Goal: Task Accomplishment & Management: Manage account settings

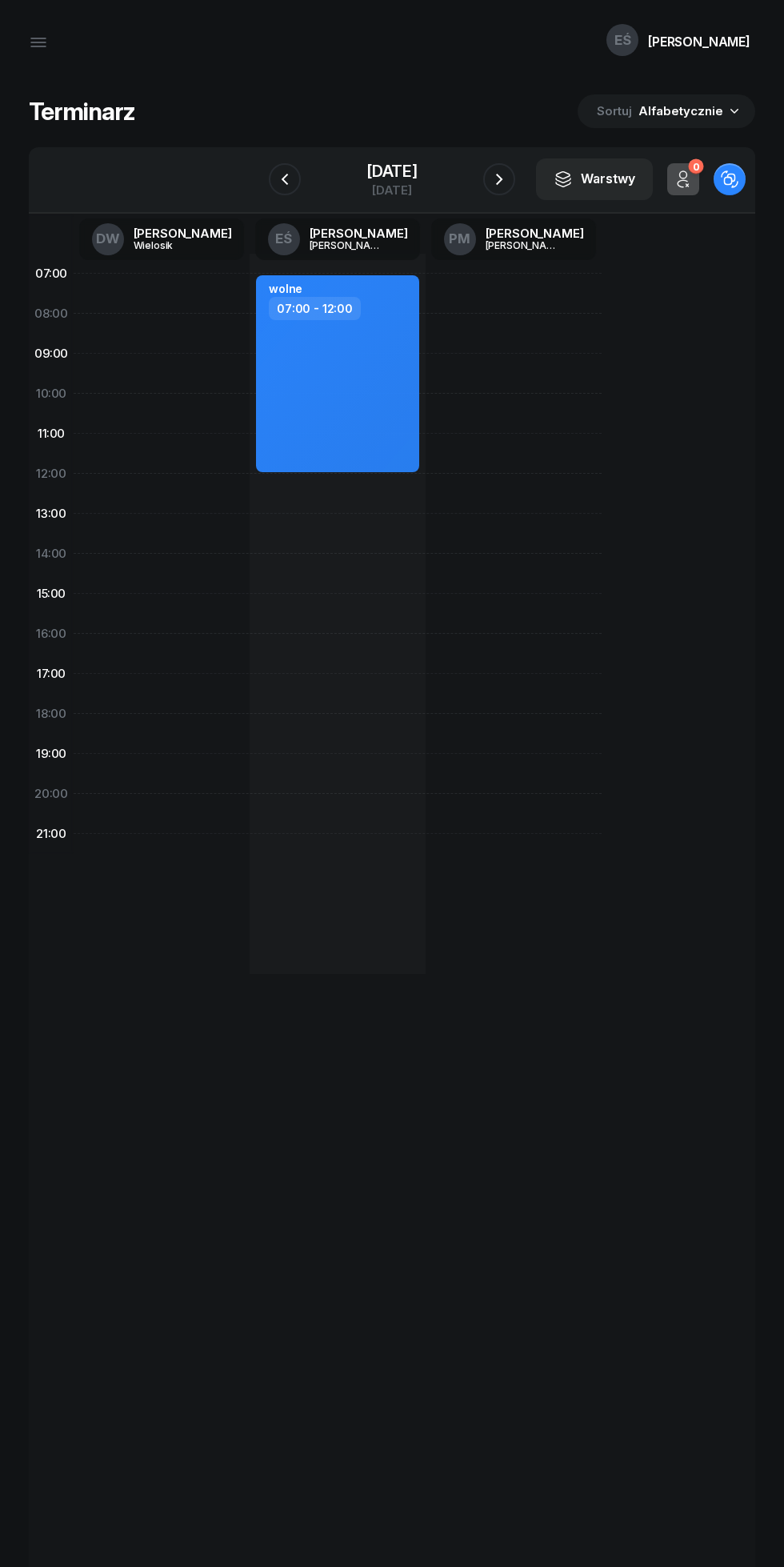
click at [499, 179] on icon "button" at bounding box center [499, 179] width 19 height 19
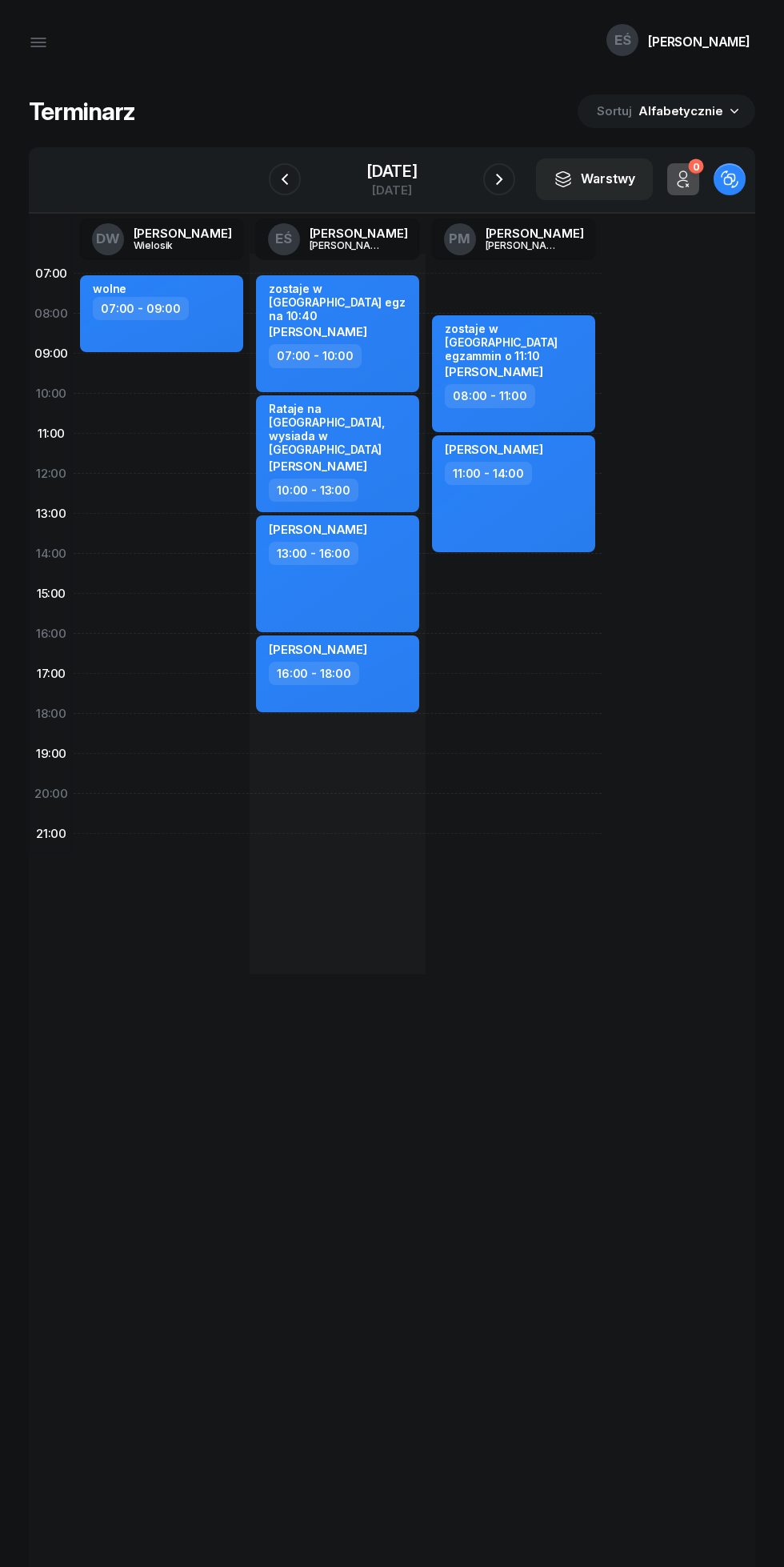
click at [491, 179] on icon "button" at bounding box center [499, 179] width 19 height 19
click at [500, 172] on icon "button" at bounding box center [499, 179] width 19 height 19
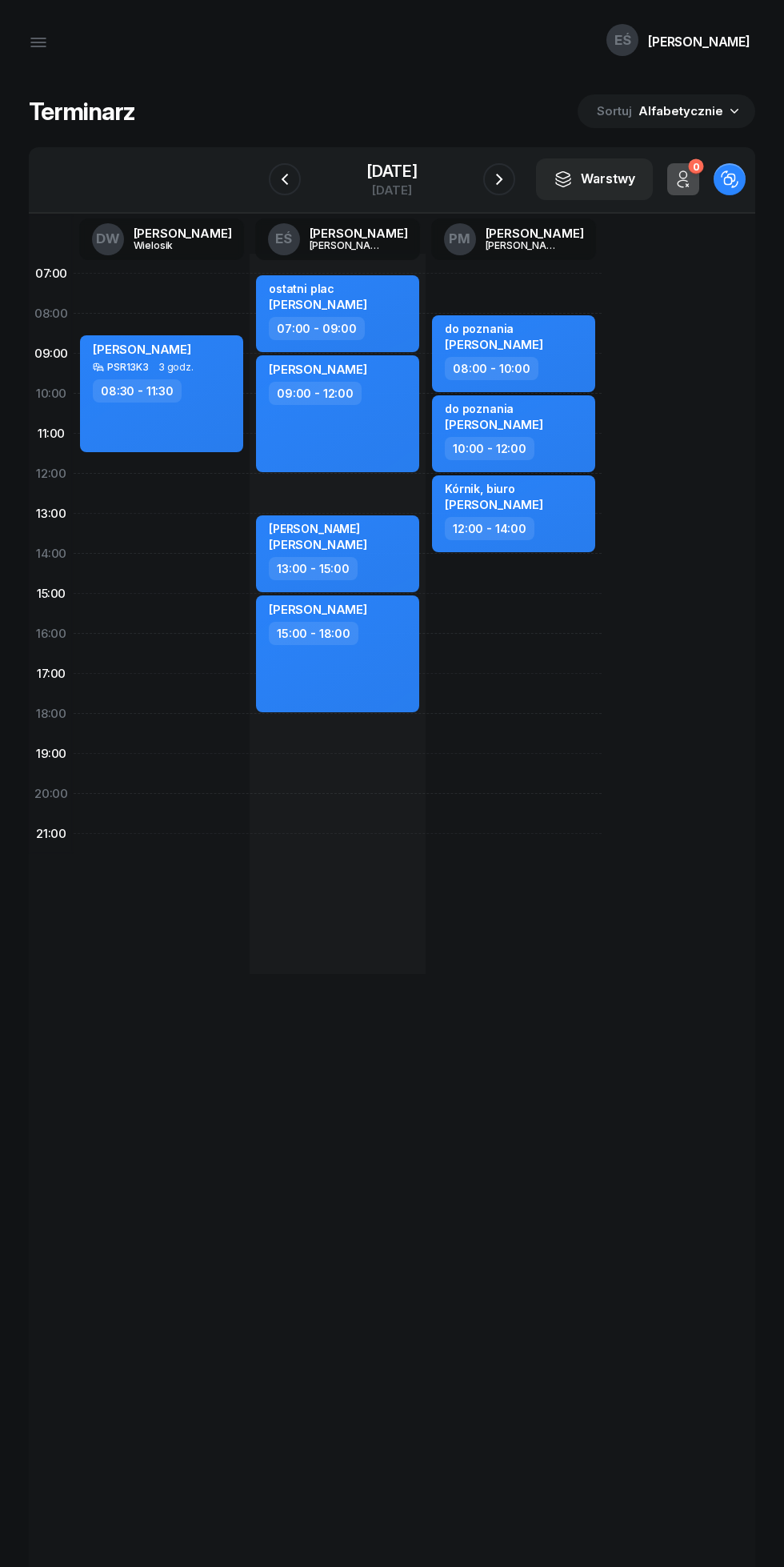
click at [493, 173] on icon "button" at bounding box center [499, 179] width 19 height 19
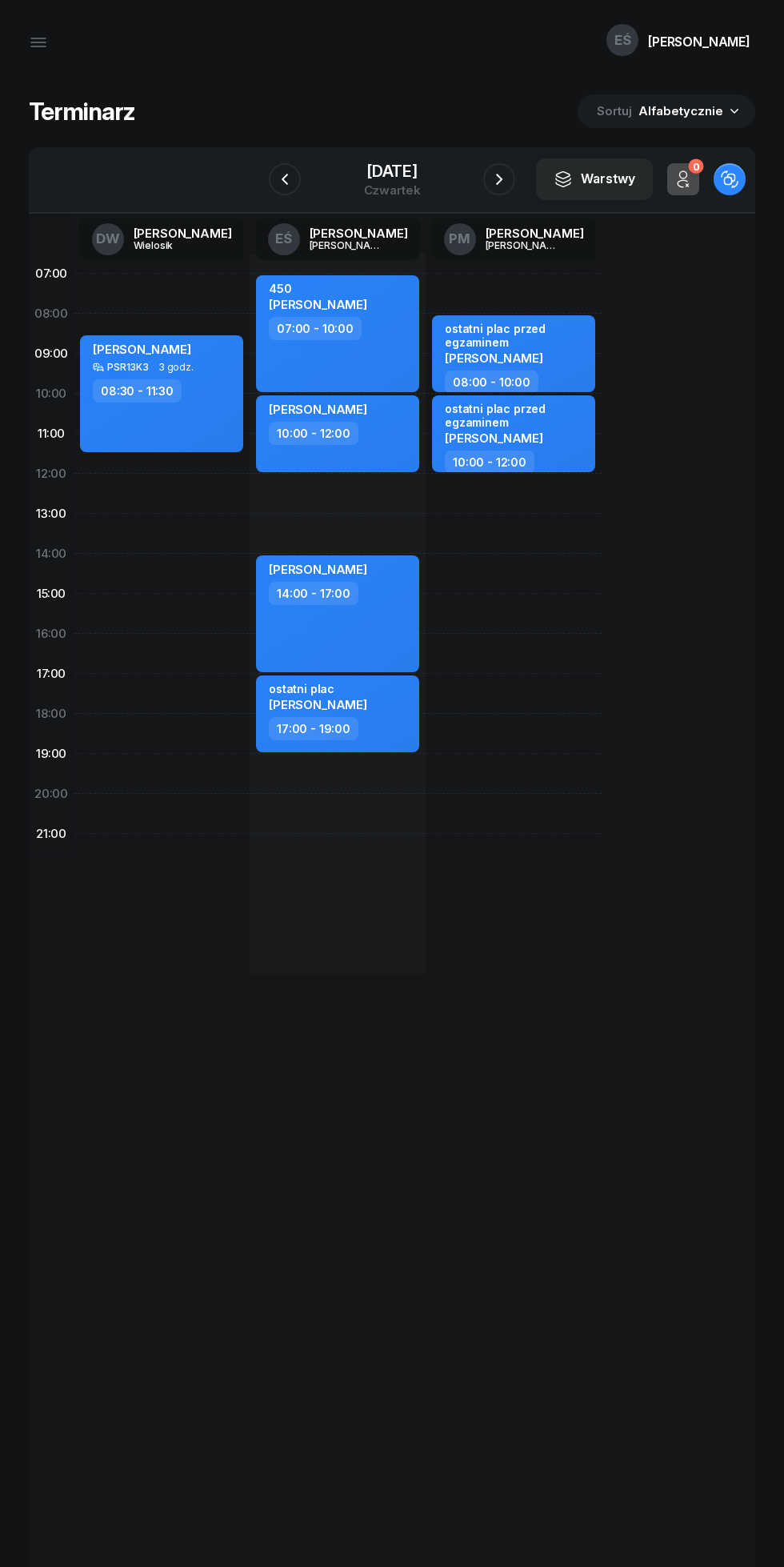
click at [493, 178] on icon "button" at bounding box center [499, 179] width 19 height 19
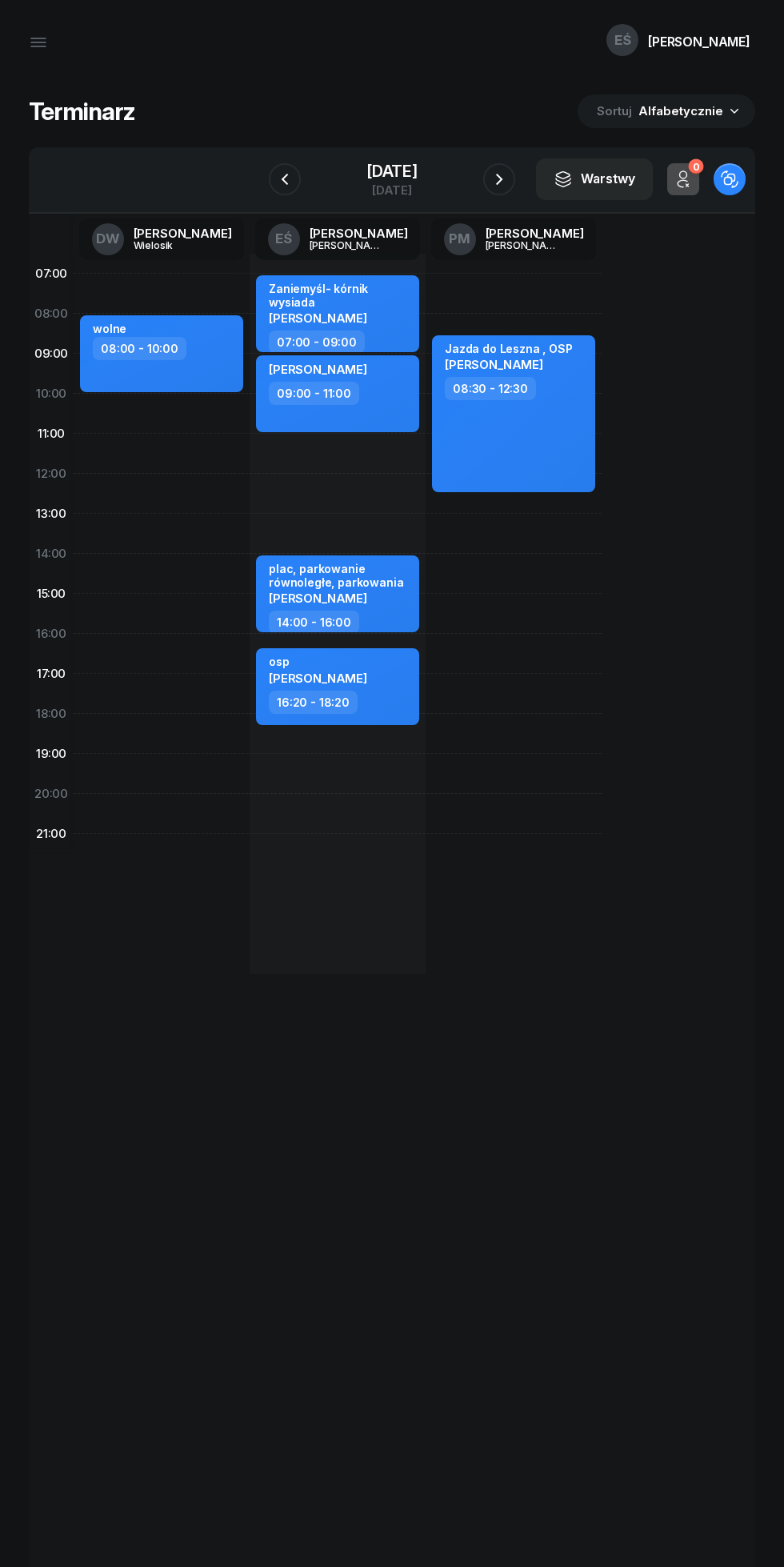
click at [499, 179] on icon "button" at bounding box center [499, 179] width 19 height 19
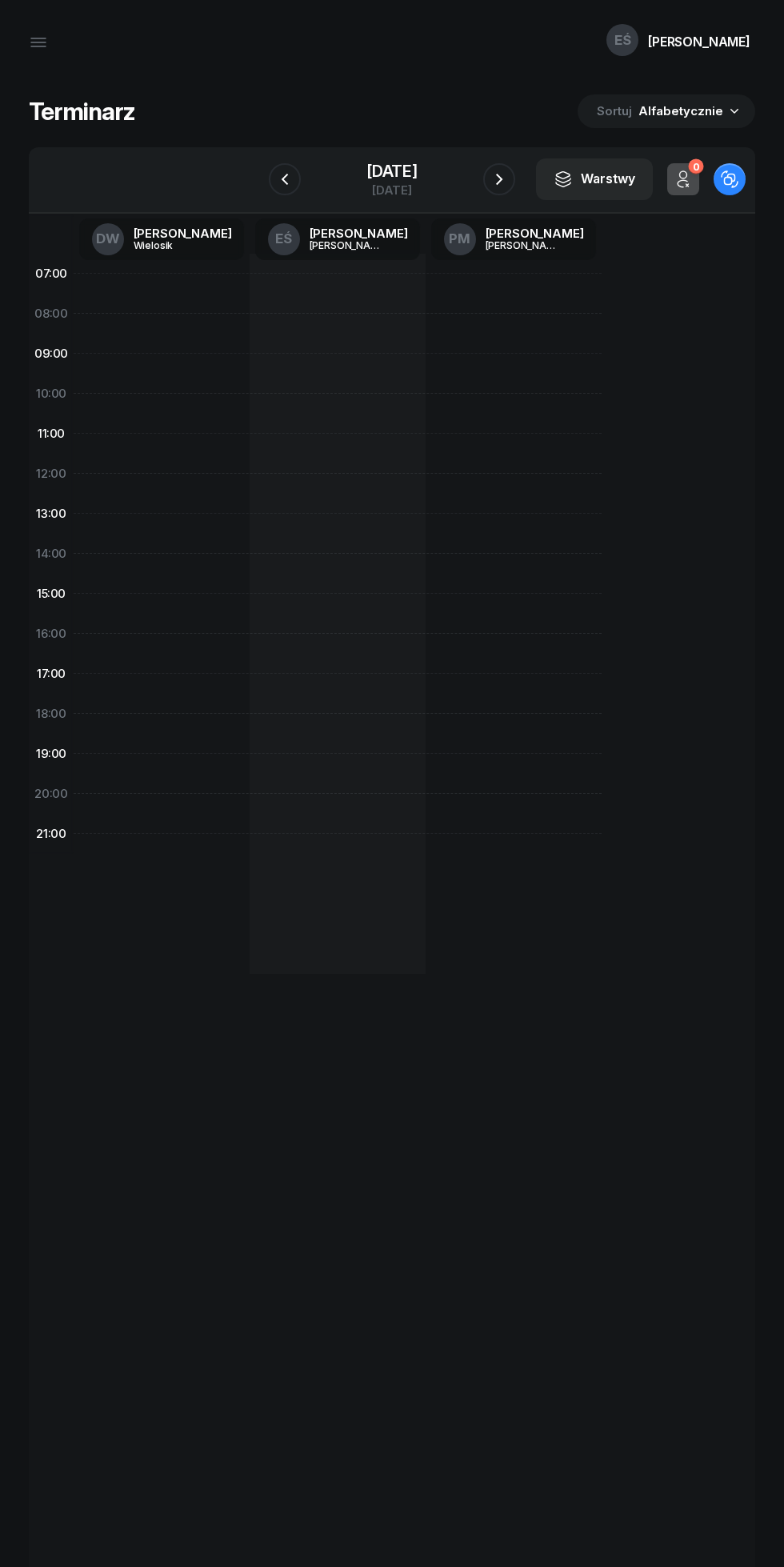
click at [496, 171] on icon "button" at bounding box center [499, 179] width 19 height 19
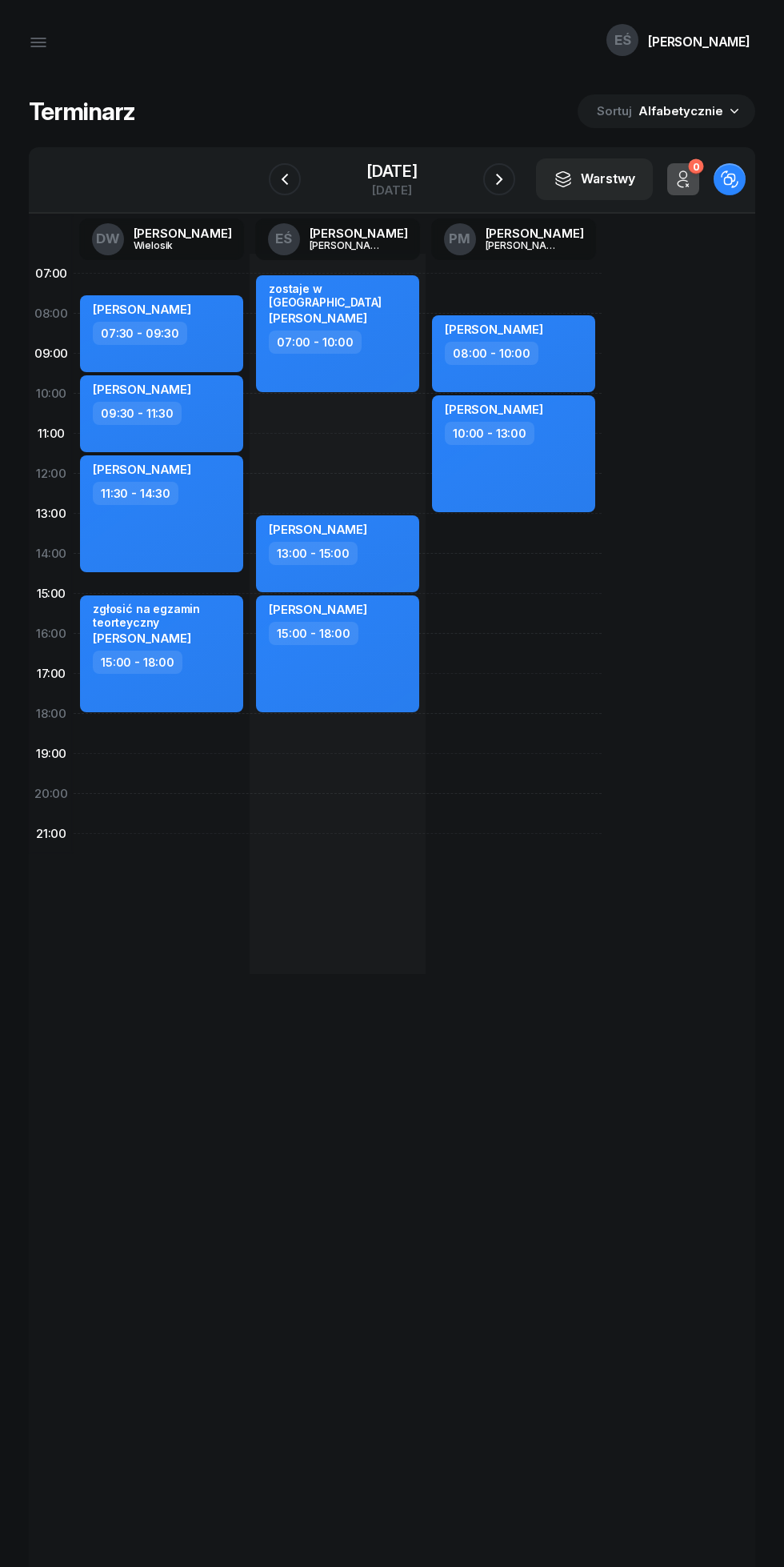
click at [425, 809] on div "zostaje w [GEOGRAPHIC_DATA] [PERSON_NAME] 07:00 - 10:00 [PERSON_NAME] 13:00 - 1…" at bounding box center [513, 613] width 176 height 720
select select "20"
select select "22"
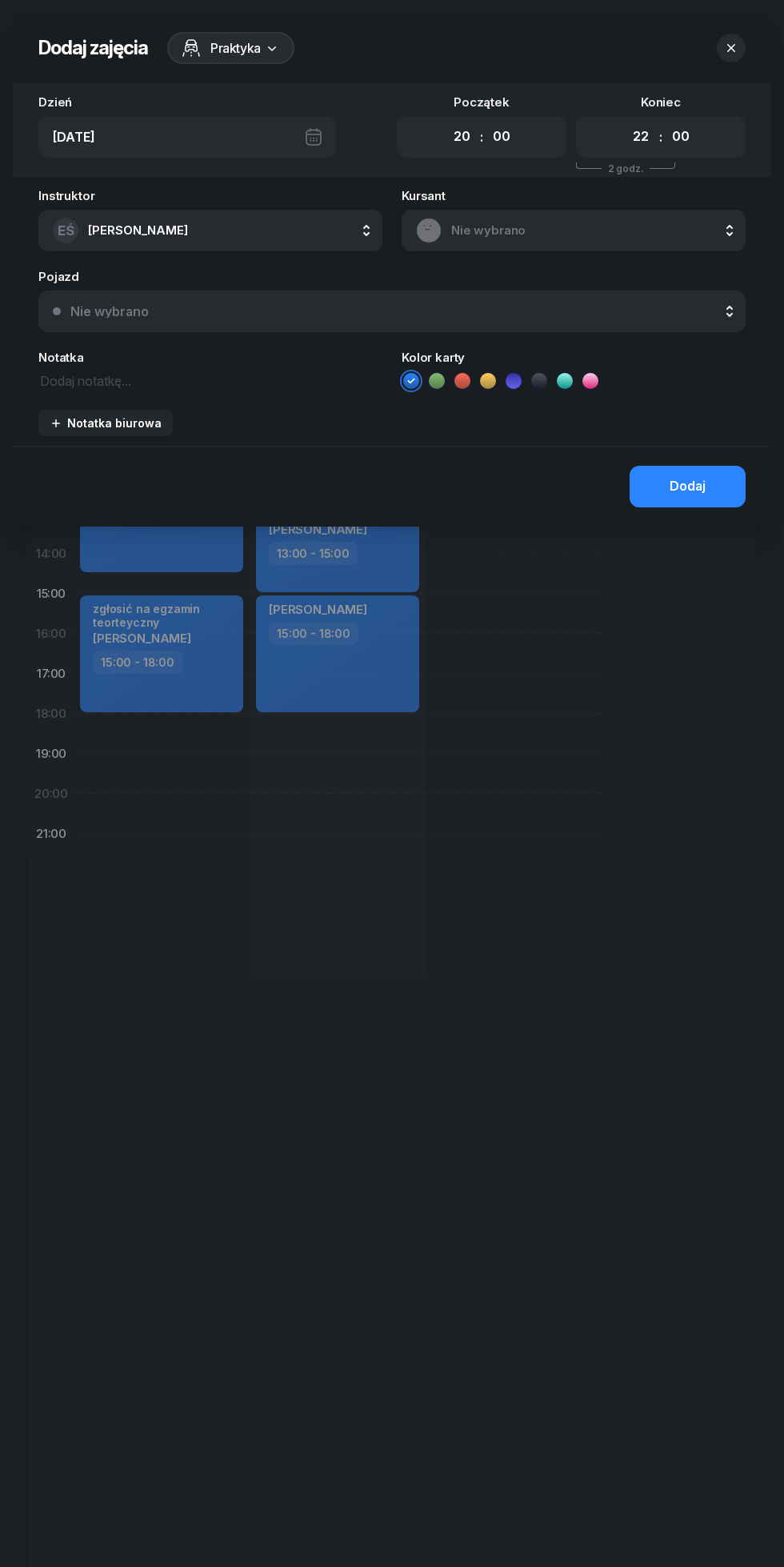
click at [322, 808] on div at bounding box center [392, 784] width 784 height 1567
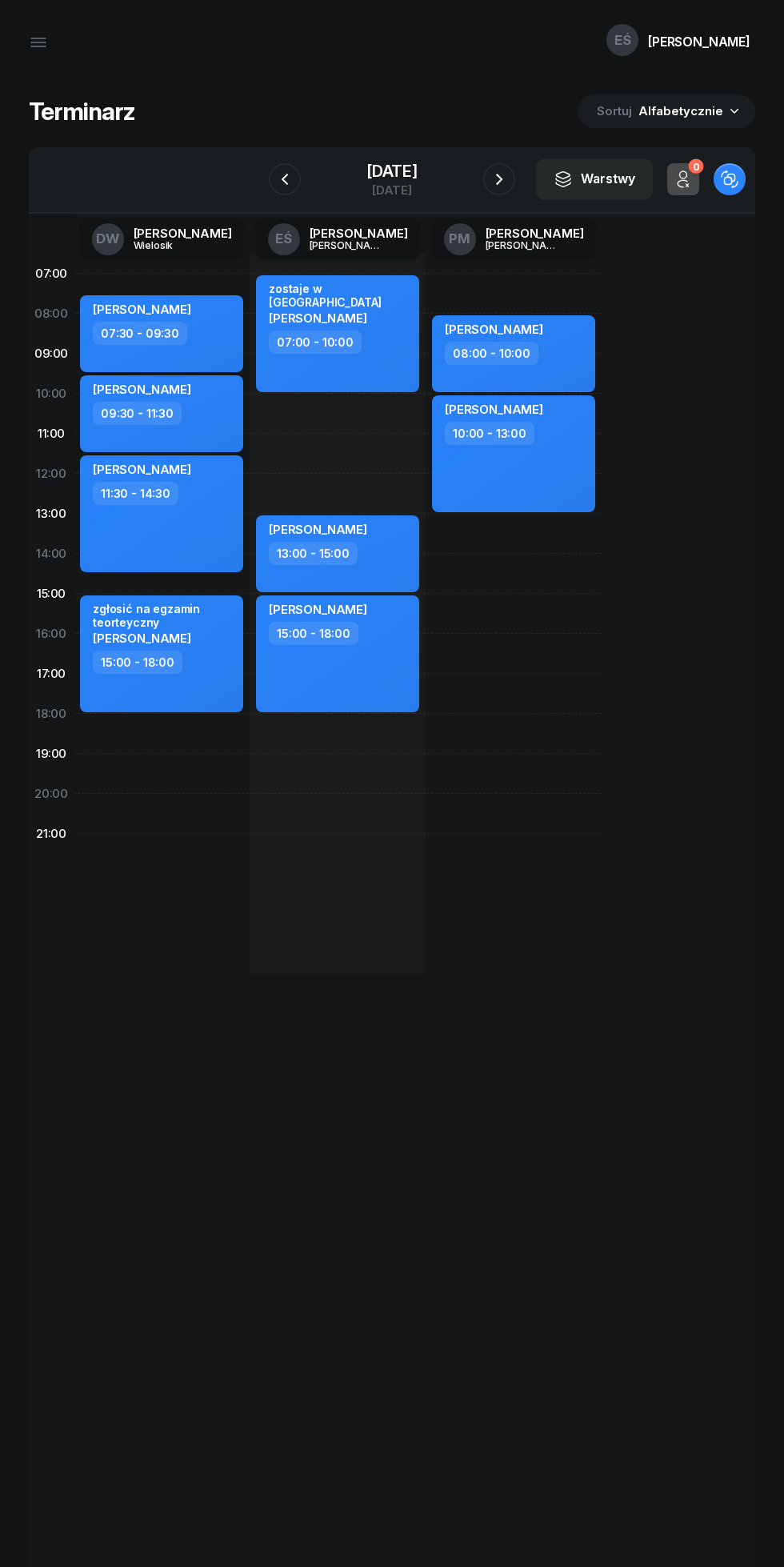
click at [425, 765] on div "zostaje w [GEOGRAPHIC_DATA] [PERSON_NAME] 07:00 - 10:00 [PERSON_NAME] 13:00 - 1…" at bounding box center [513, 613] width 176 height 720
select select "19"
select select "21"
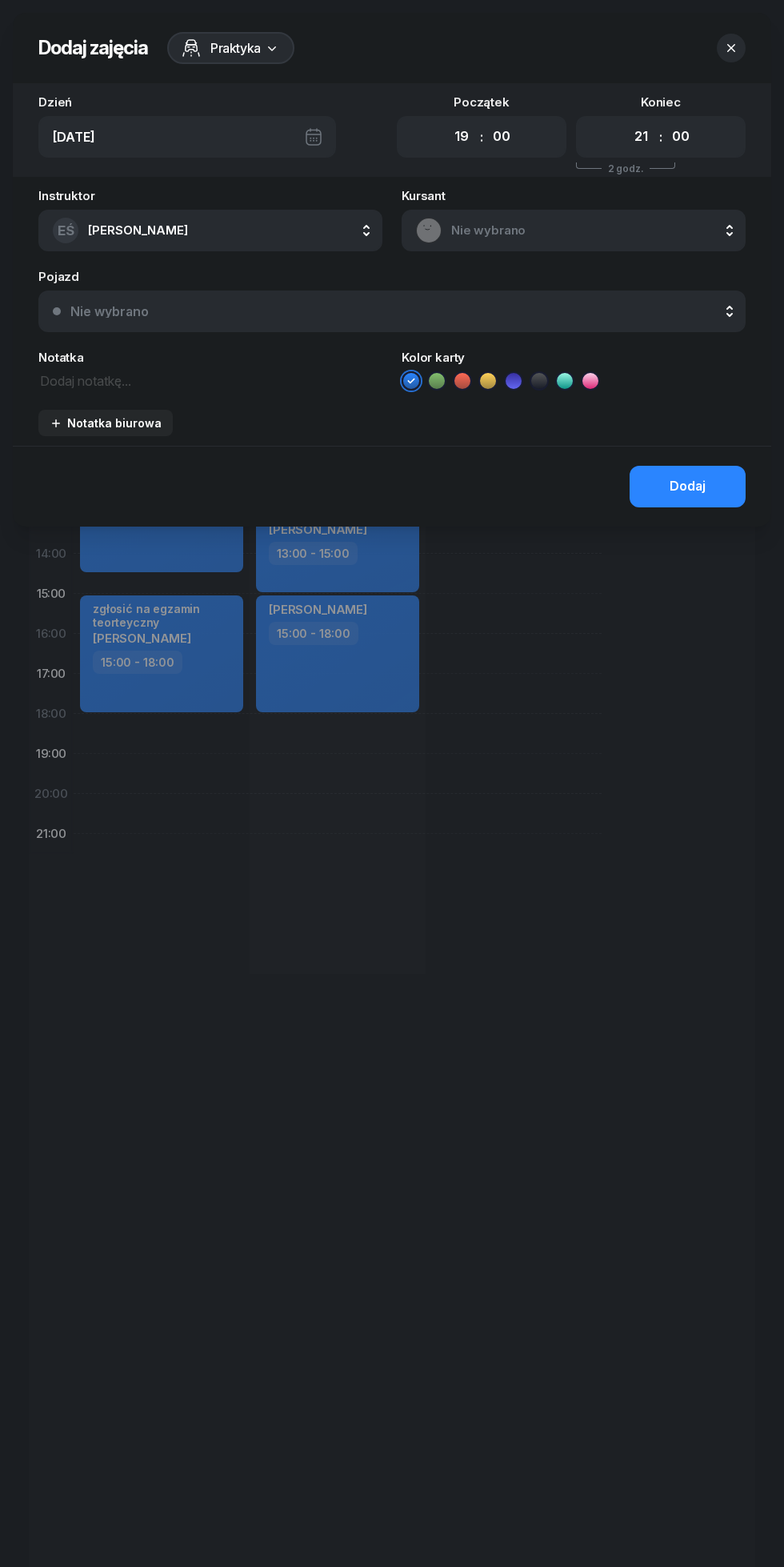
click at [460, 139] on select "00 01 02 03 04 05 06 07 08 09 10 11 12 13 14 15 16 17 18 19 20 21 22 23" at bounding box center [461, 136] width 30 height 34
select select "18"
click at [447, 120] on select "00 01 02 03 04 05 06 07 08 09 10 11 12 13 14 15 16 17 18 19 20 21 22 23" at bounding box center [461, 136] width 30 height 34
click at [266, 379] on textarea at bounding box center [211, 380] width 344 height 21
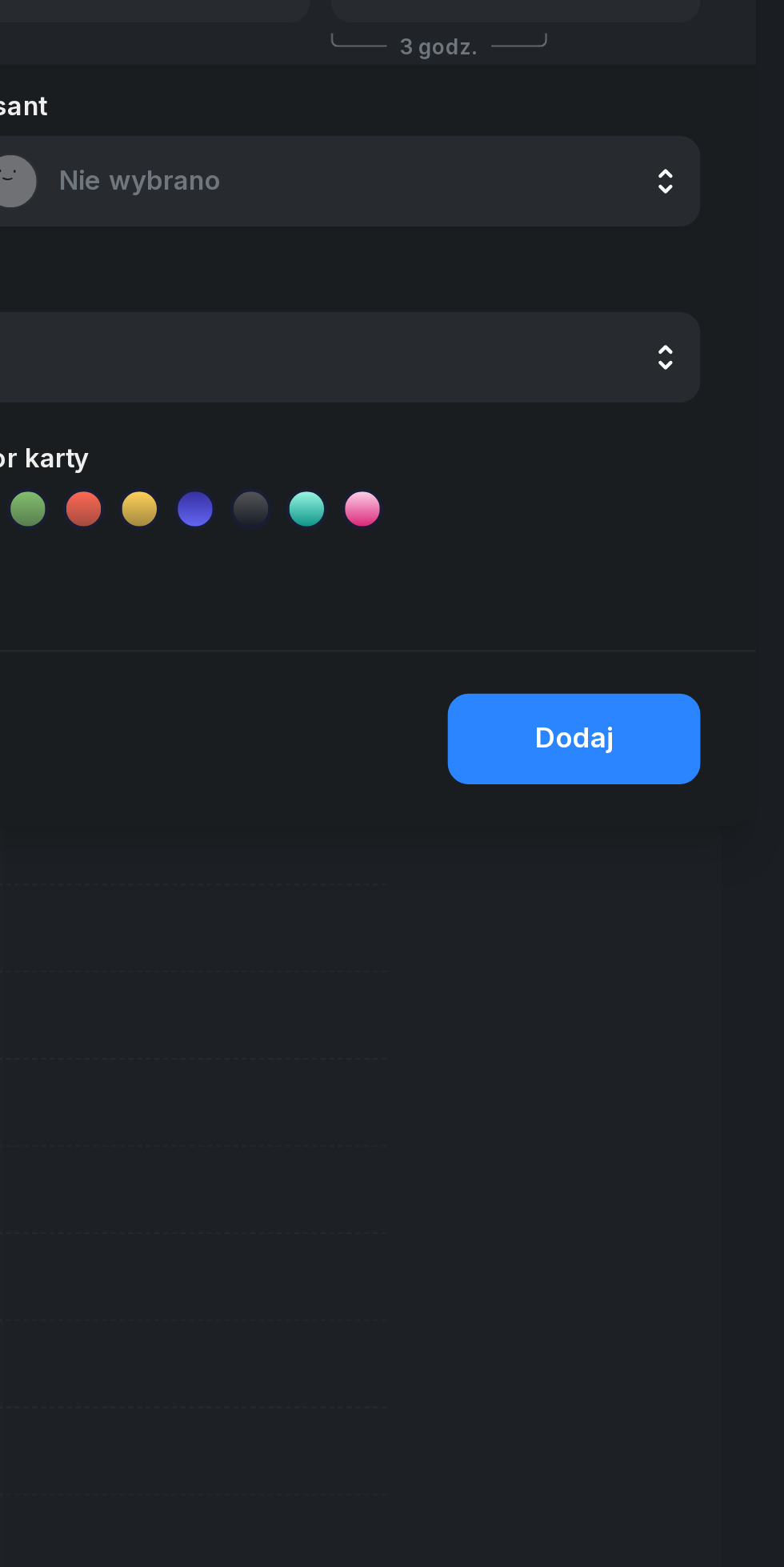
type textarea "[PERSON_NAME] testy osp"
click at [684, 488] on div "Dodaj" at bounding box center [686, 487] width 36 height 21
